Goal: Task Accomplishment & Management: Manage account settings

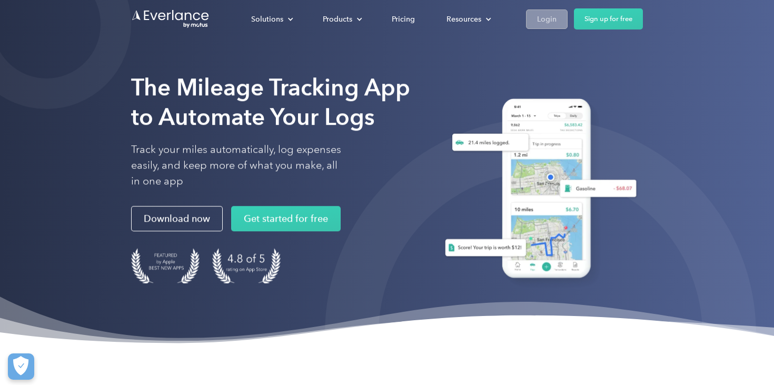
click at [552, 23] on div "Login" at bounding box center [546, 19] width 19 height 13
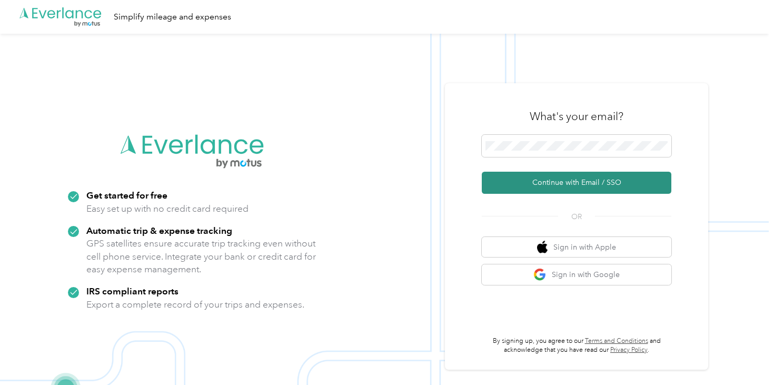
click at [592, 189] on button "Continue with Email / SSO" at bounding box center [577, 183] width 190 height 22
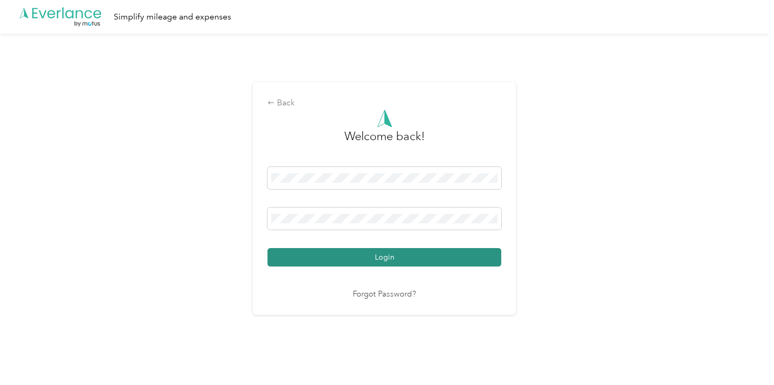
click at [377, 258] on button "Login" at bounding box center [385, 257] width 234 height 18
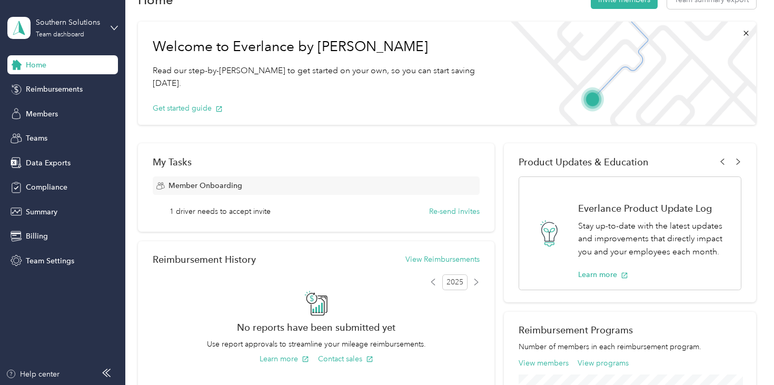
scroll to position [31, 0]
click at [463, 208] on button "Re-send invites" at bounding box center [454, 210] width 51 height 11
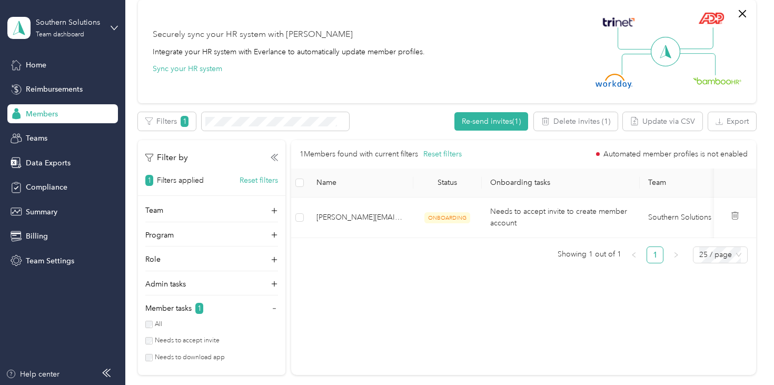
scroll to position [318, 0]
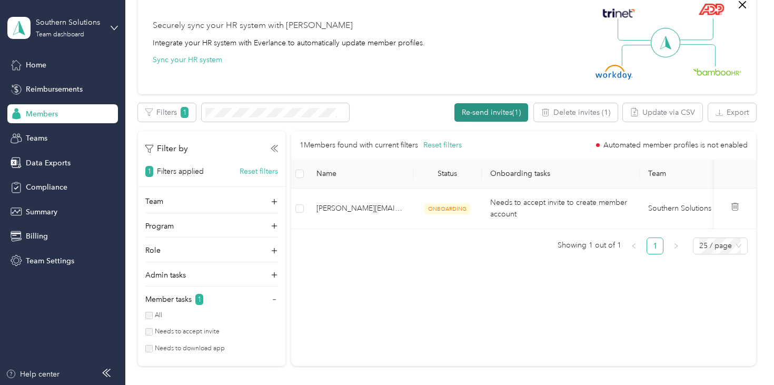
click at [495, 109] on button "Re-send invites (1)" at bounding box center [492, 112] width 74 height 18
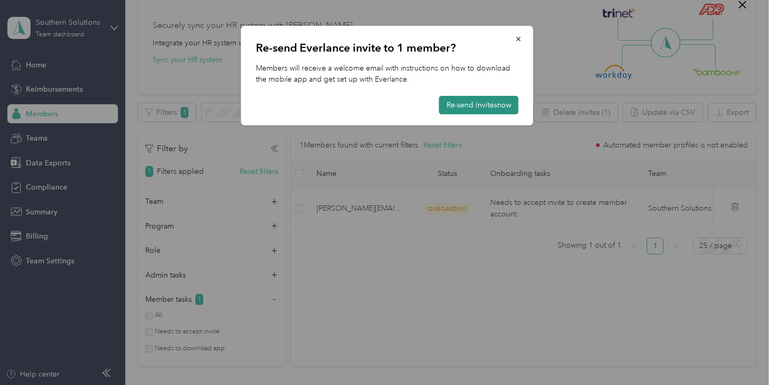
click at [482, 106] on button "Re-send invites now" at bounding box center [479, 105] width 80 height 18
